Goal: Information Seeking & Learning: Learn about a topic

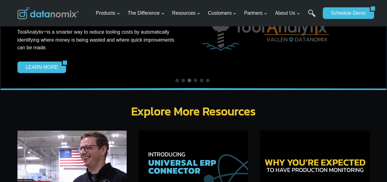
scroll to position [1776, 0]
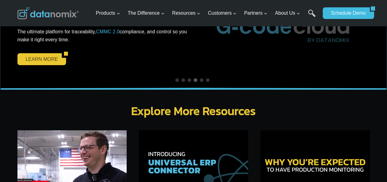
click at [44, 55] on link "LEARN MORE" at bounding box center [39, 59] width 45 height 12
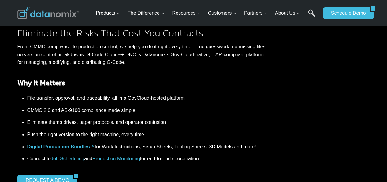
scroll to position [276, 0]
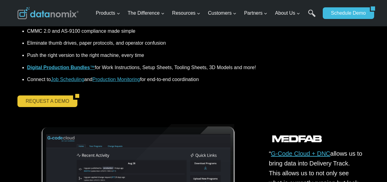
click at [44, 99] on link "REQUEST A DEMO" at bounding box center [45, 102] width 56 height 12
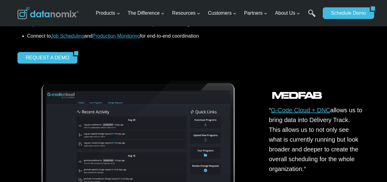
scroll to position [264, 0]
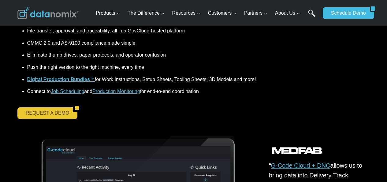
click at [35, 113] on link "REQUEST A DEMO" at bounding box center [45, 113] width 56 height 12
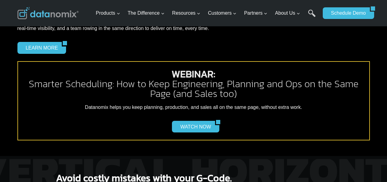
scroll to position [784, 0]
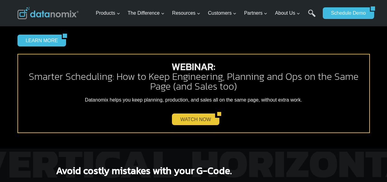
click at [187, 116] on link "WATCH NOW" at bounding box center [193, 120] width 43 height 12
